Goal: Task Accomplishment & Management: Manage account settings

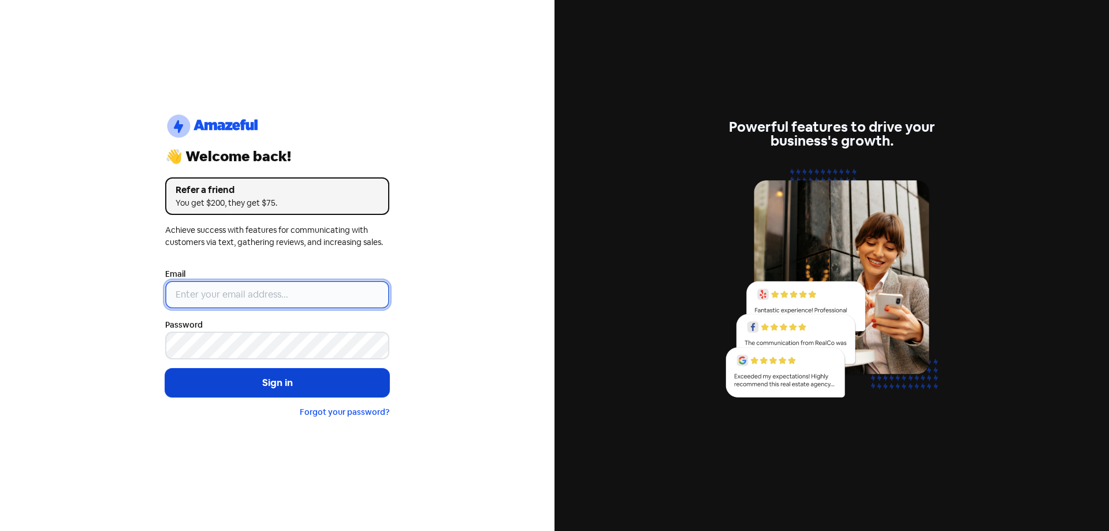
type input "[EMAIL_ADDRESS][DOMAIN_NAME]"
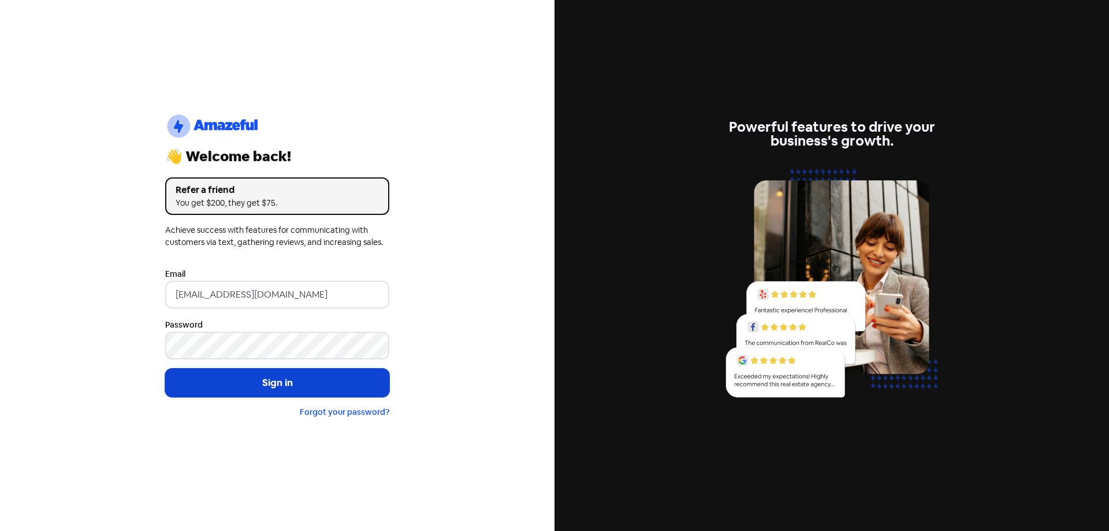
click at [233, 381] on button "Sign in" at bounding box center [277, 383] width 224 height 29
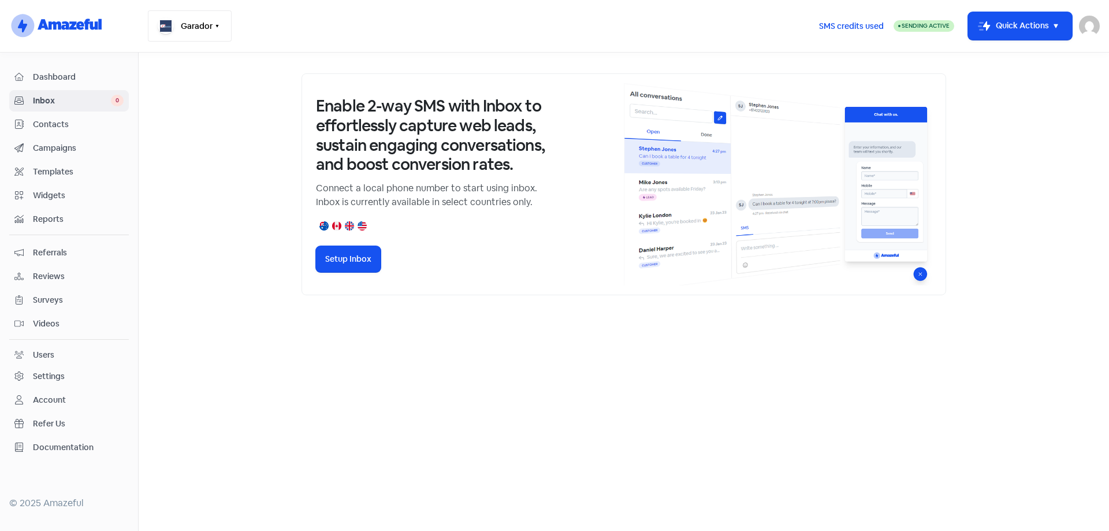
click at [221, 21] on button "Garador" at bounding box center [190, 25] width 84 height 31
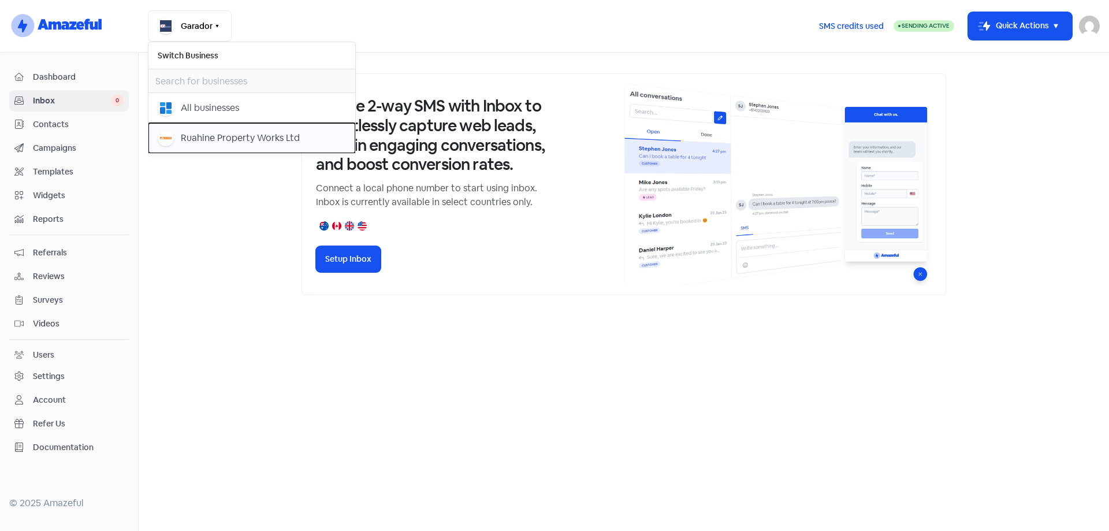
click at [182, 140] on div "Ruahine Property Works Ltd" at bounding box center [240, 138] width 119 height 14
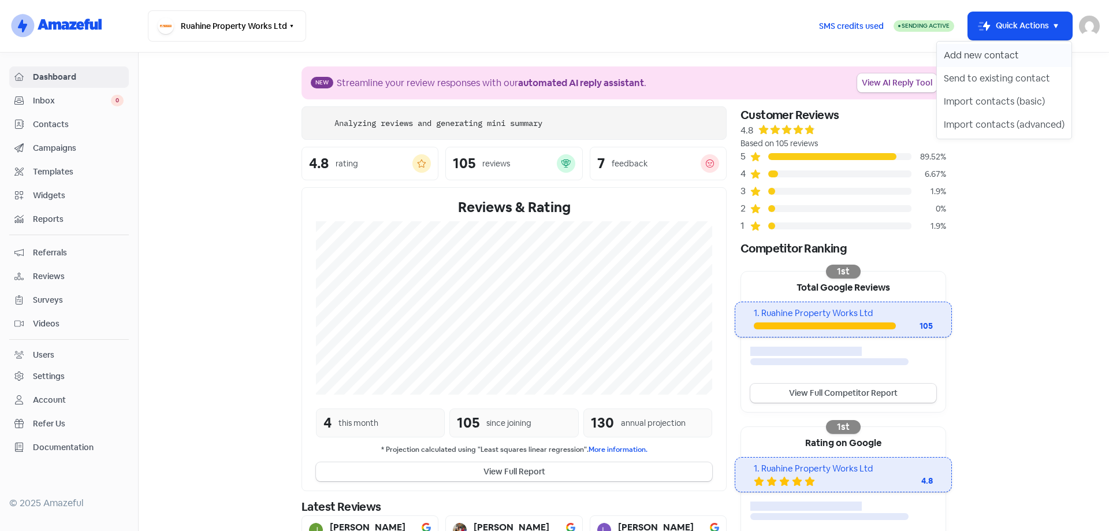
click at [1003, 54] on button "Add new contact" at bounding box center [1004, 55] width 135 height 23
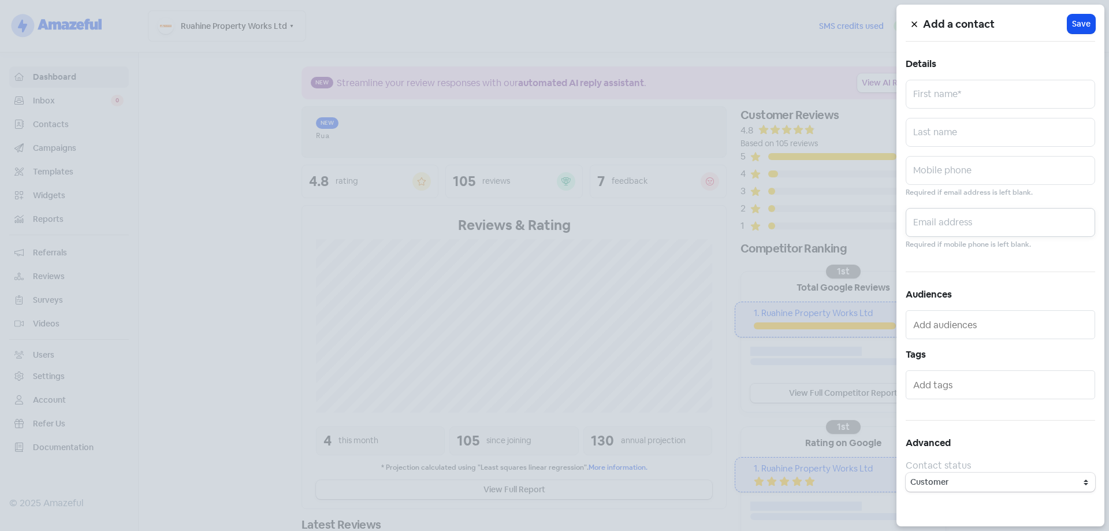
click at [953, 211] on input "text" at bounding box center [1001, 222] width 190 height 29
paste input "[EMAIL_ADDRESS][DOMAIN_NAME]"
type input "[EMAIL_ADDRESS][DOMAIN_NAME]"
click at [965, 88] on input "text" at bounding box center [1001, 94] width 190 height 29
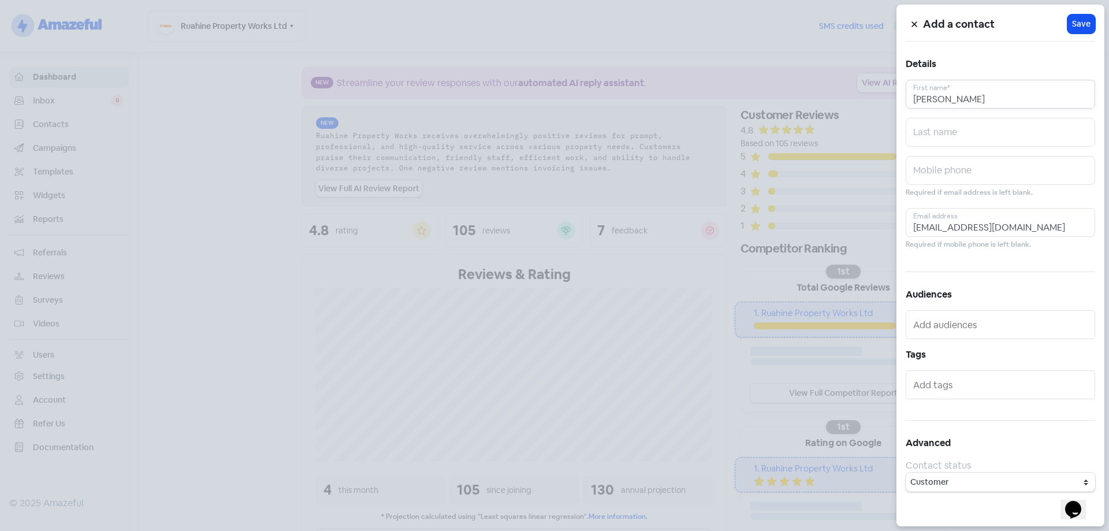
type input "[PERSON_NAME]"
type input "Snedall"
click at [1093, 22] on button "Icon For Loading Save" at bounding box center [1082, 23] width 28 height 19
